Goal: Task Accomplishment & Management: Use online tool/utility

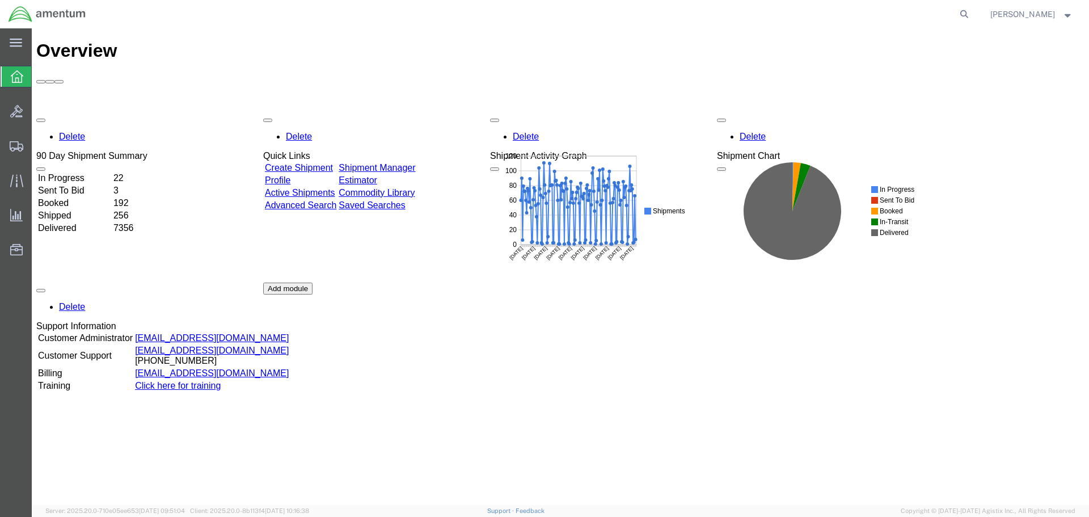
click at [415, 163] on link "Shipment Manager" at bounding box center [377, 168] width 77 height 10
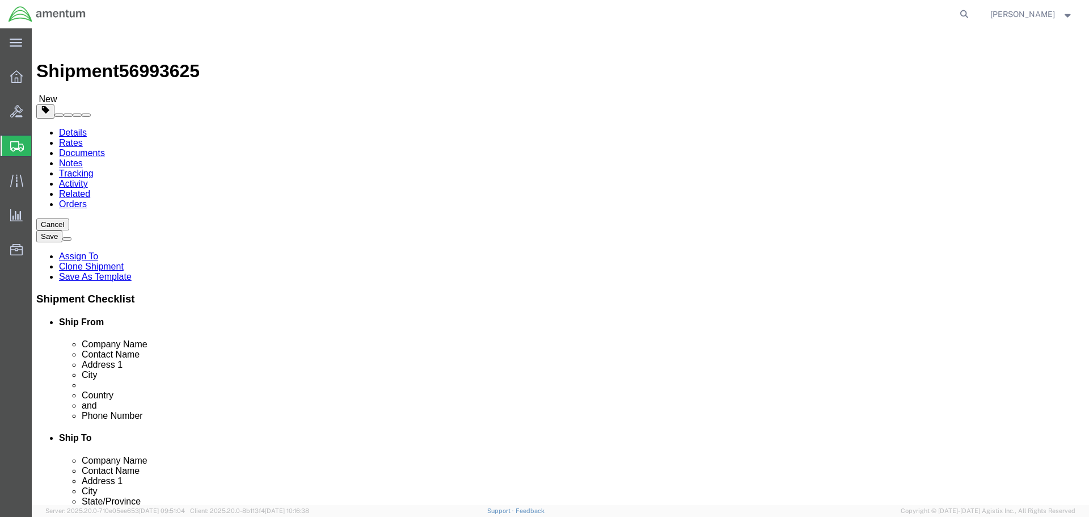
select select "42682"
select select
click button "Rate Shipment"
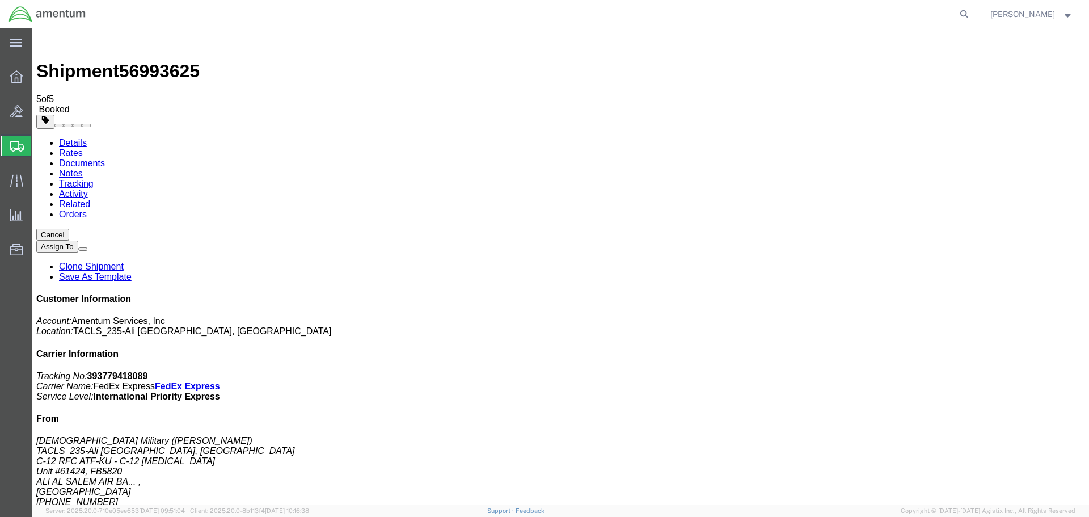
click at [15, 82] on icon at bounding box center [16, 76] width 12 height 12
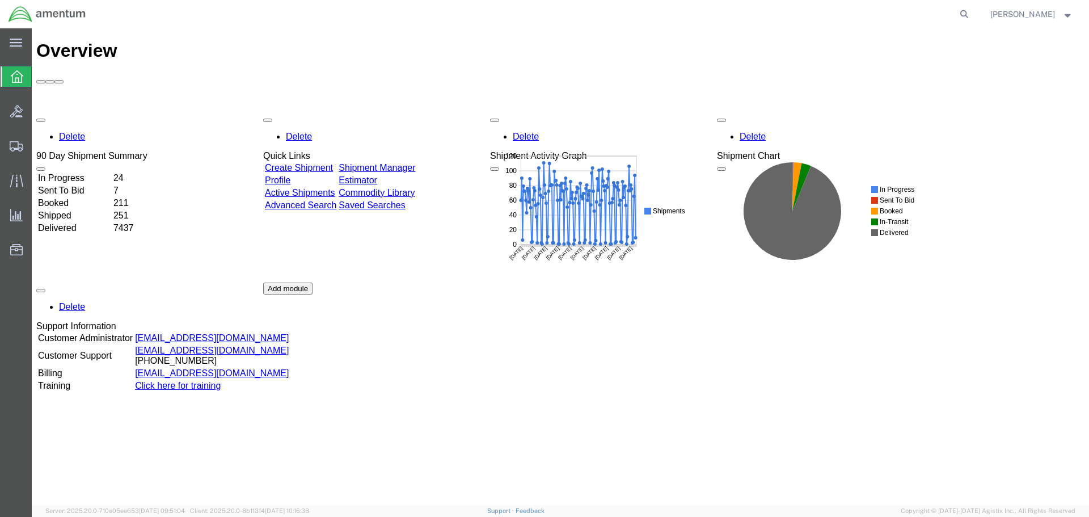
click at [415, 163] on link "Shipment Manager" at bounding box center [377, 168] width 77 height 10
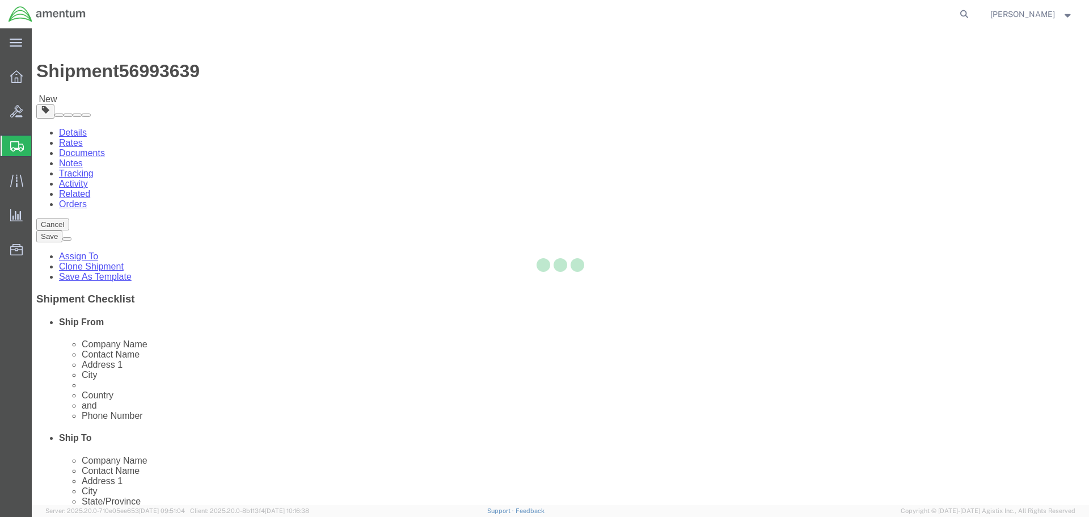
select select "42682"
select select
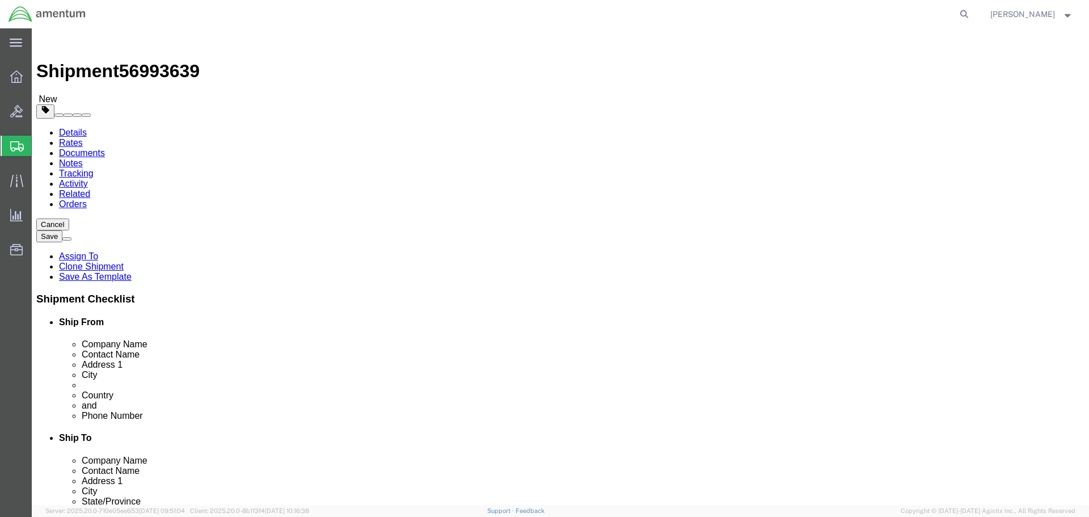
click button "Rate Shipment"
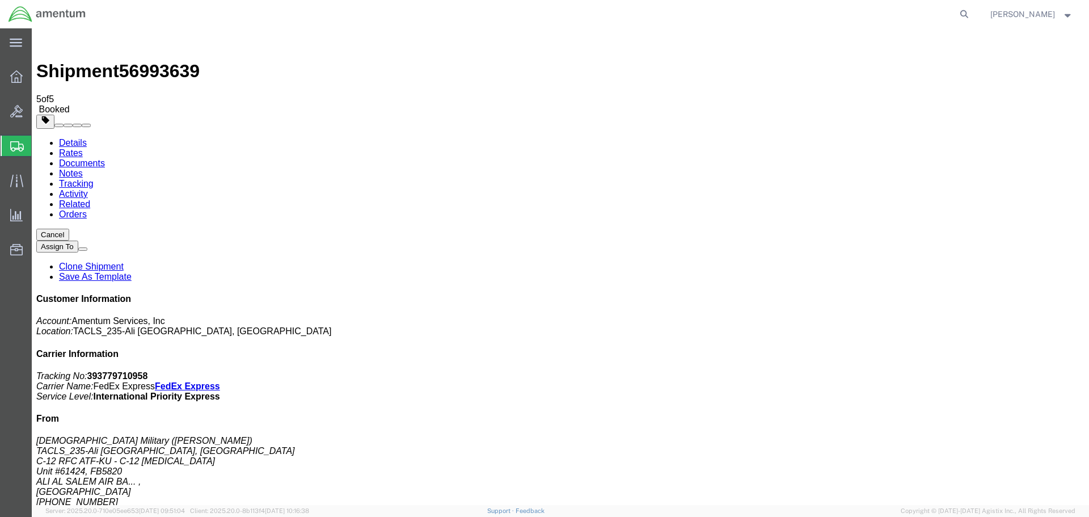
click at [13, 78] on icon at bounding box center [16, 76] width 12 height 12
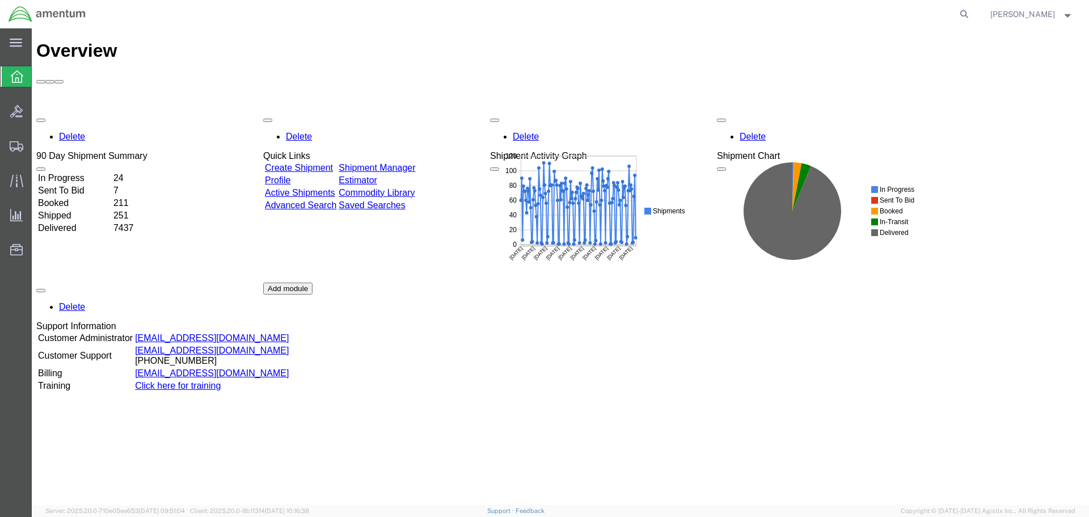
click at [408, 163] on link "Shipment Manager" at bounding box center [377, 168] width 77 height 10
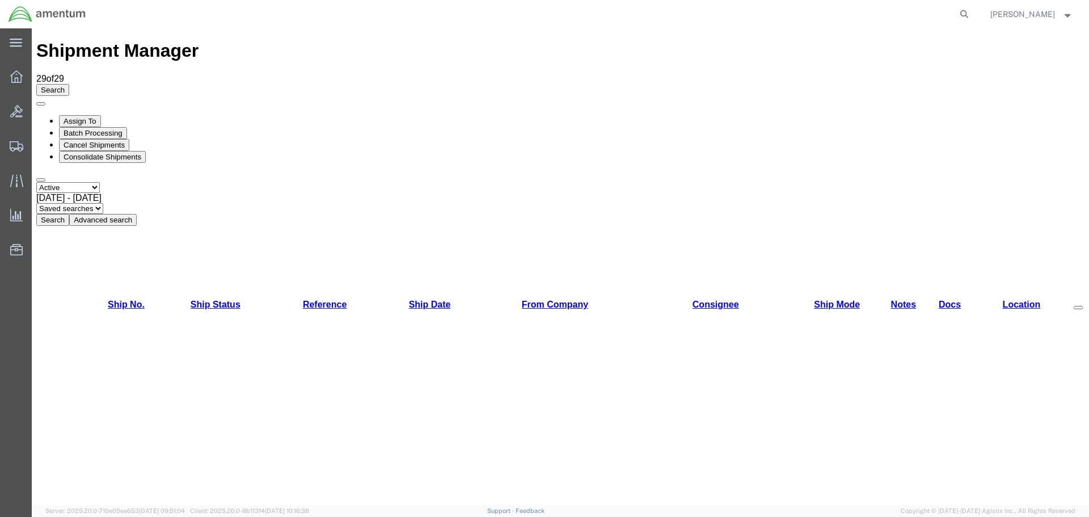
click at [442, 84] on div "Search Assign To Batch Processing Cancel Shipments Consolidate Shipments Select…" at bounding box center [560, 155] width 1049 height 142
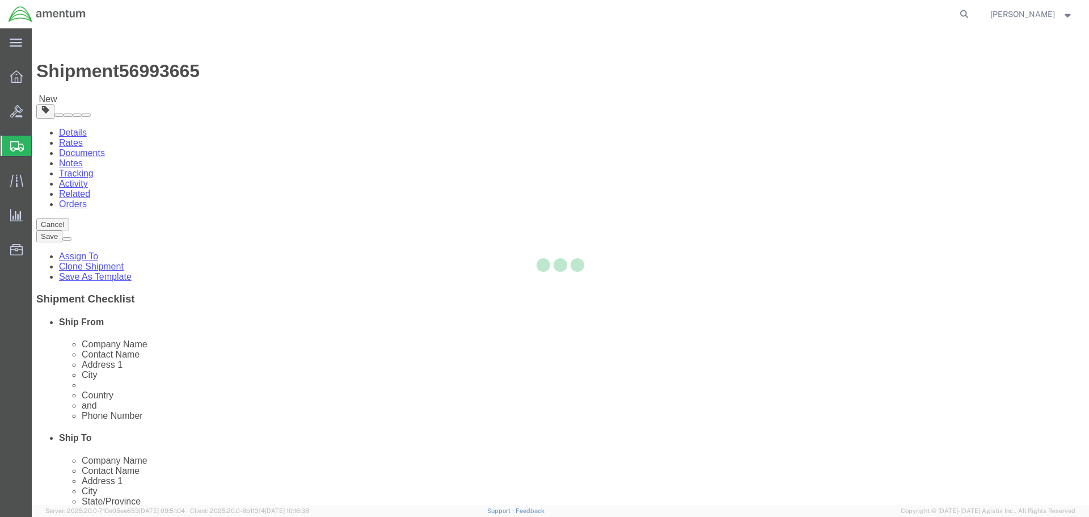
select select "42682"
select select
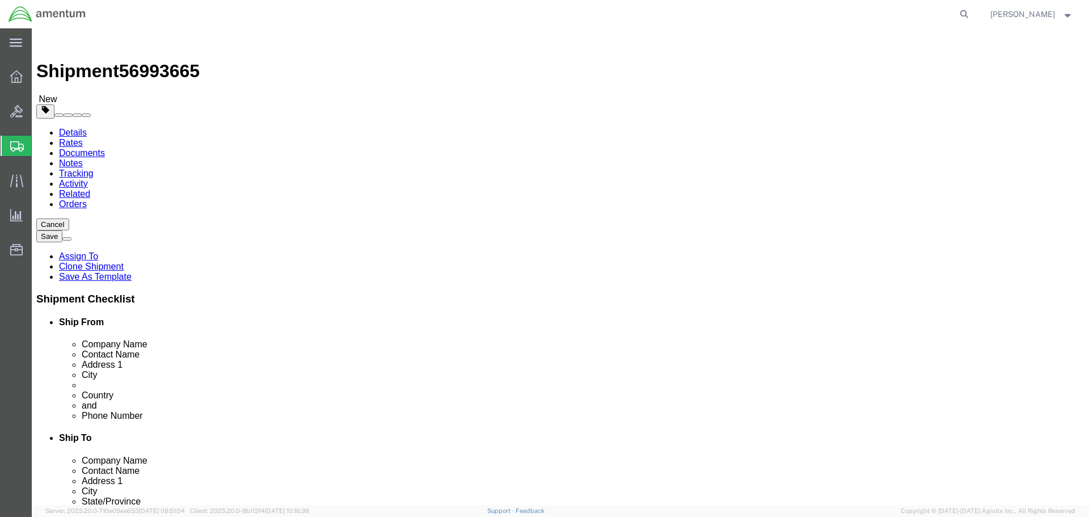
click button "Rate Shipment"
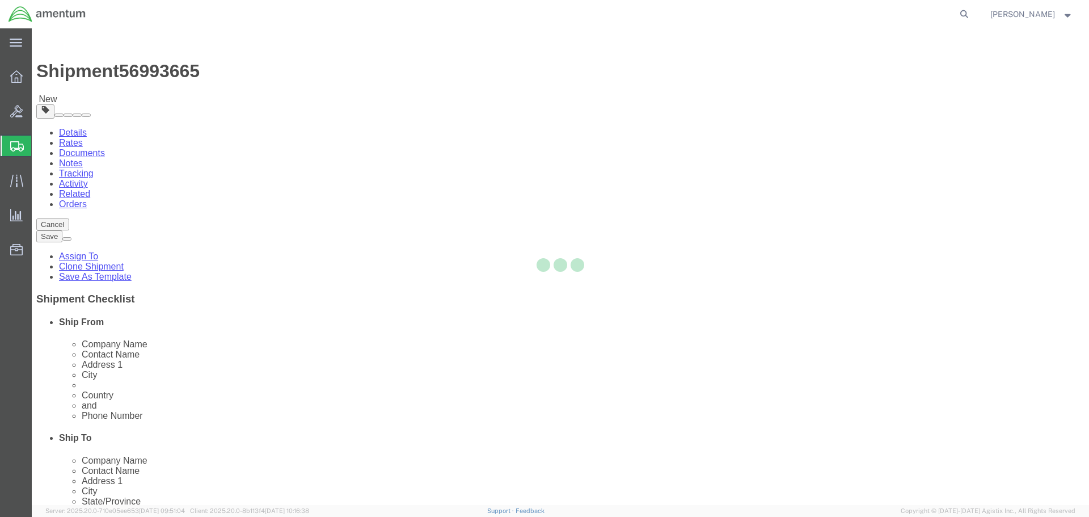
select select "42682"
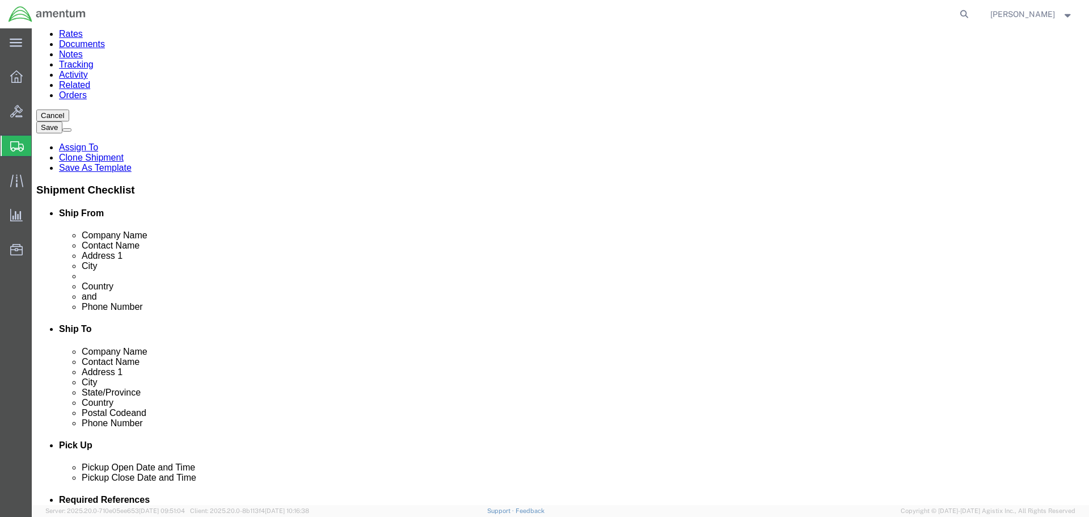
scroll to position [113, 0]
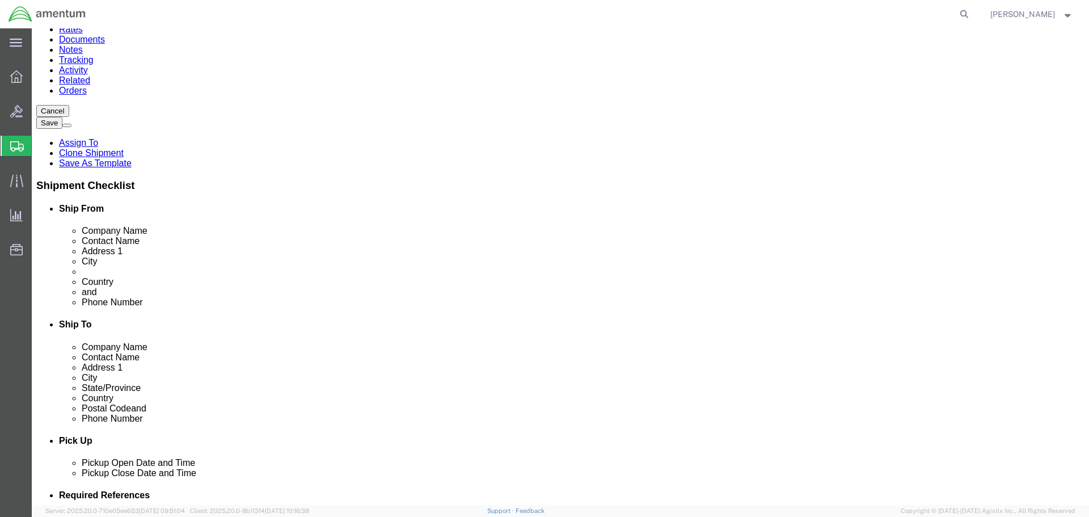
click input "404.767.5800"
type input "[PHONE_NUMBER]"
click button "Rate Shipment"
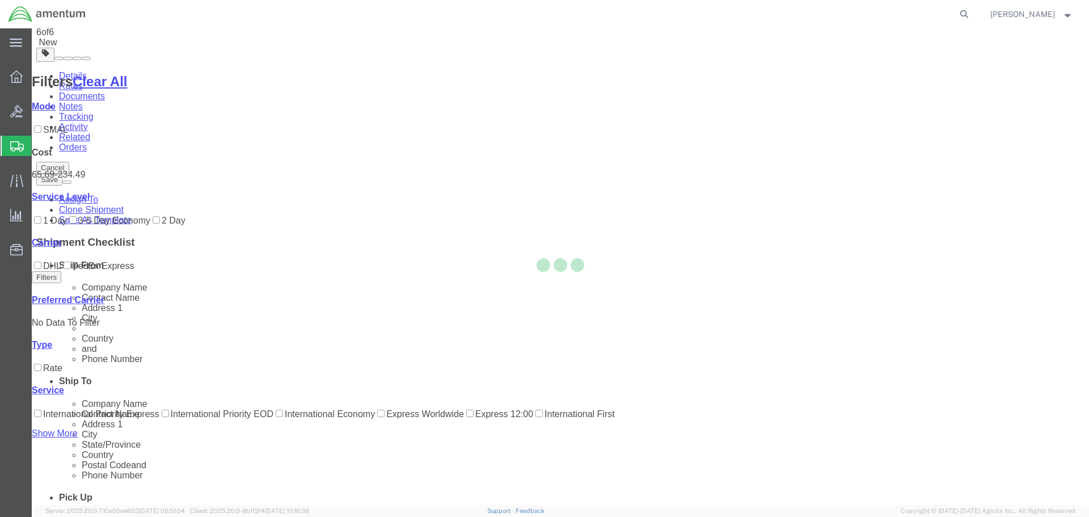
scroll to position [0, 0]
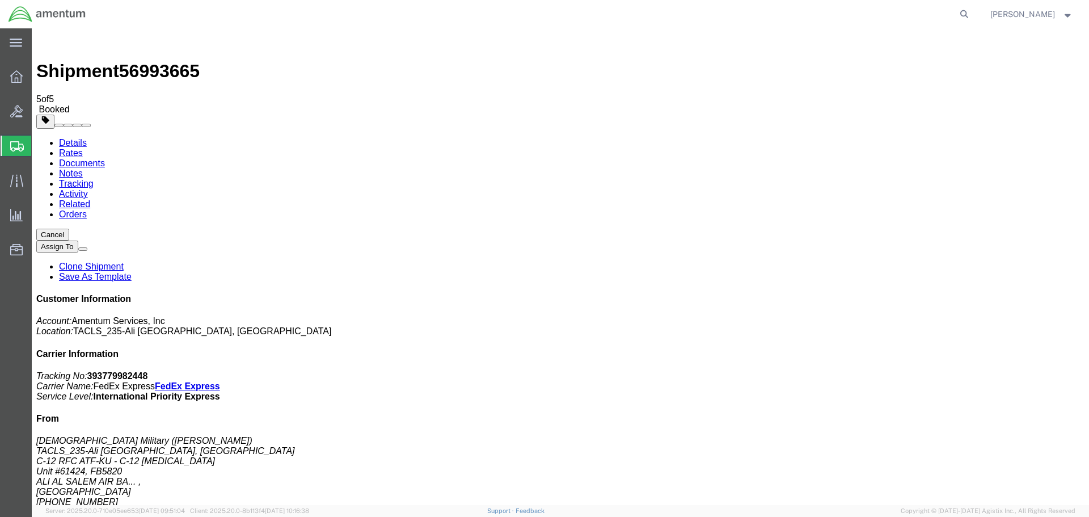
drag, startPoint x: 94, startPoint y: 246, endPoint x: 327, endPoint y: 98, distance: 276.7
click at [19, 78] on icon at bounding box center [16, 76] width 12 height 12
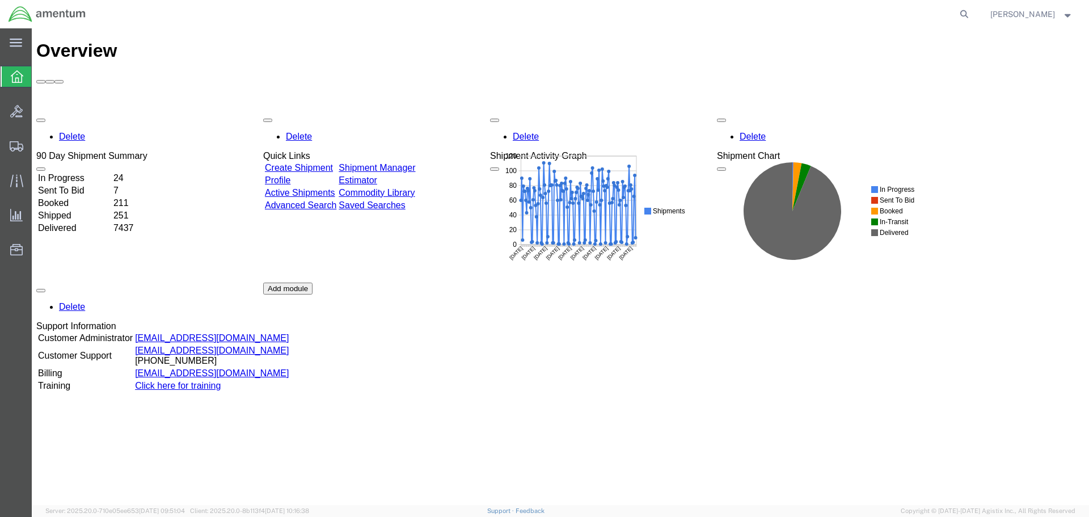
click at [415, 163] on link "Shipment Manager" at bounding box center [377, 168] width 77 height 10
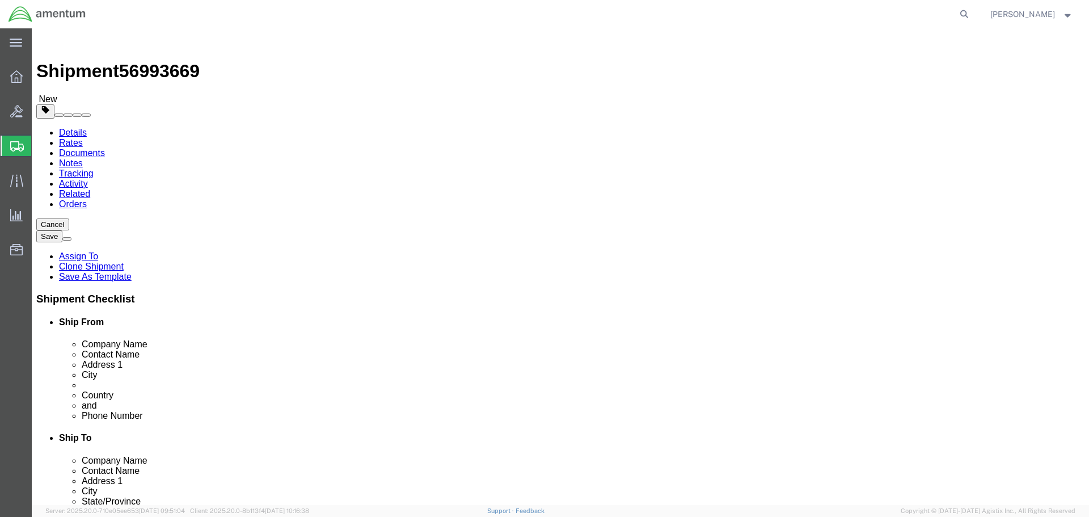
select select "42682"
select select
click input "404.767.5800"
type input "[PHONE_NUMBER]"
click button "Rate Shipment"
